Goal: Task Accomplishment & Management: Use online tool/utility

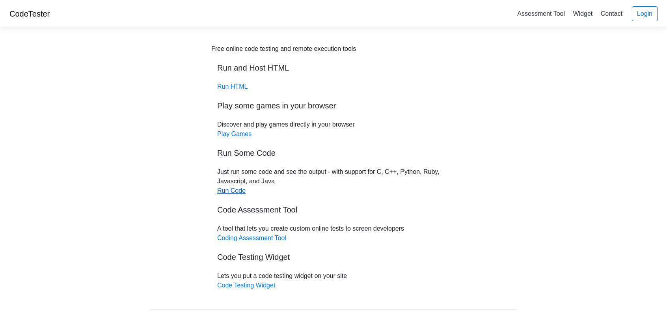
click at [239, 189] on link "Run Code" at bounding box center [231, 190] width 28 height 7
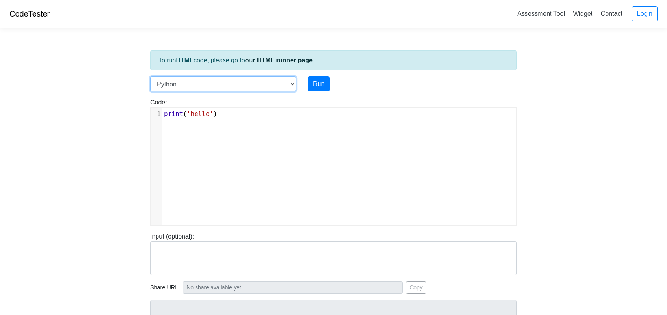
drag, startPoint x: 220, startPoint y: 82, endPoint x: 219, endPoint y: 90, distance: 7.2
click at [220, 82] on select "C C++ Go Java Javascript Python Ruby" at bounding box center [223, 84] width 146 height 15
click at [409, 137] on div "xxxxxxxxxx 1 print ( 'hello' )" at bounding box center [340, 172] width 378 height 129
type textarea "print('hello')"
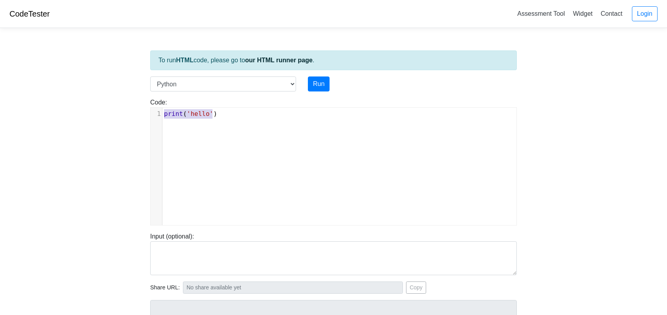
drag, startPoint x: 235, startPoint y: 114, endPoint x: 165, endPoint y: 106, distance: 71.0
click at [165, 106] on div "Code: print('hello') print('hello') x 1 print ( 'hello' )" at bounding box center [333, 162] width 379 height 128
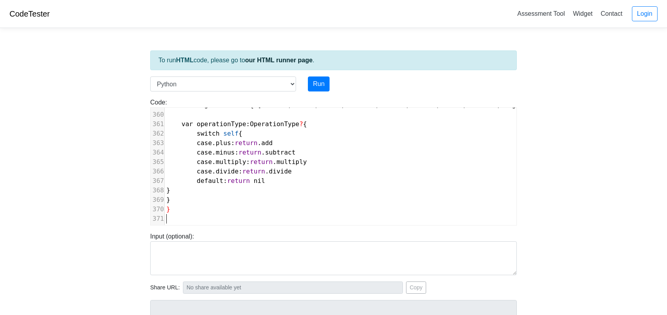
scroll to position [3397, 0]
click at [314, 84] on button "Run" at bounding box center [319, 84] width 22 height 15
type input "[URL][DOMAIN_NAME]"
type textarea "Submission status: Runtime Error (NZEC) Stderr: File "script.py", line 1 // MAR…"
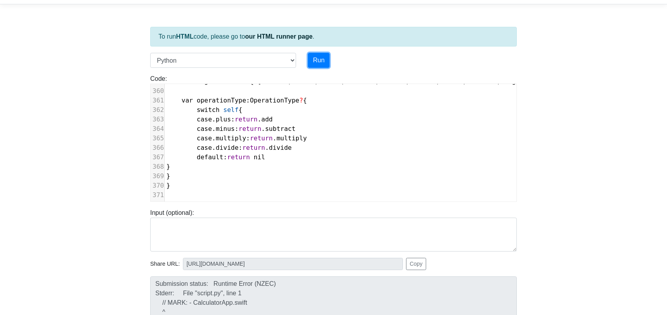
scroll to position [0, 0]
